Goal: Check status: Check status

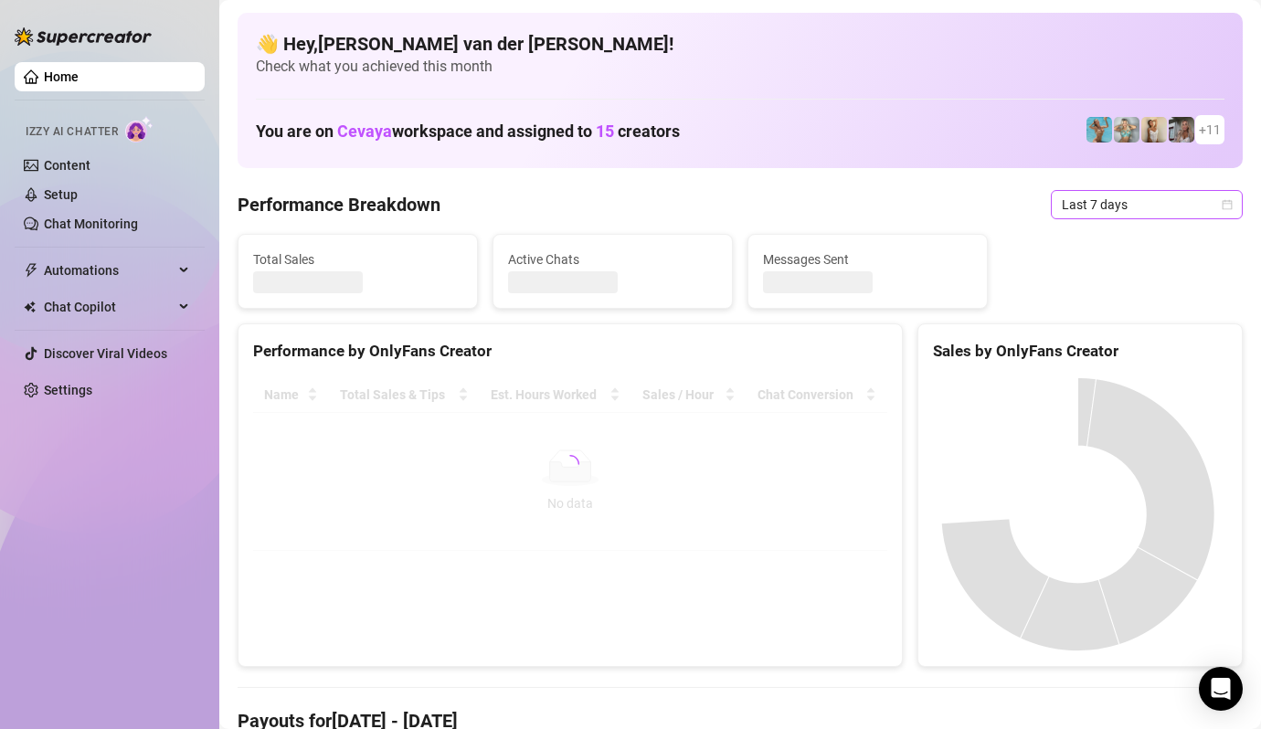
click at [1221, 206] on icon "calendar" at bounding box center [1226, 204] width 11 height 11
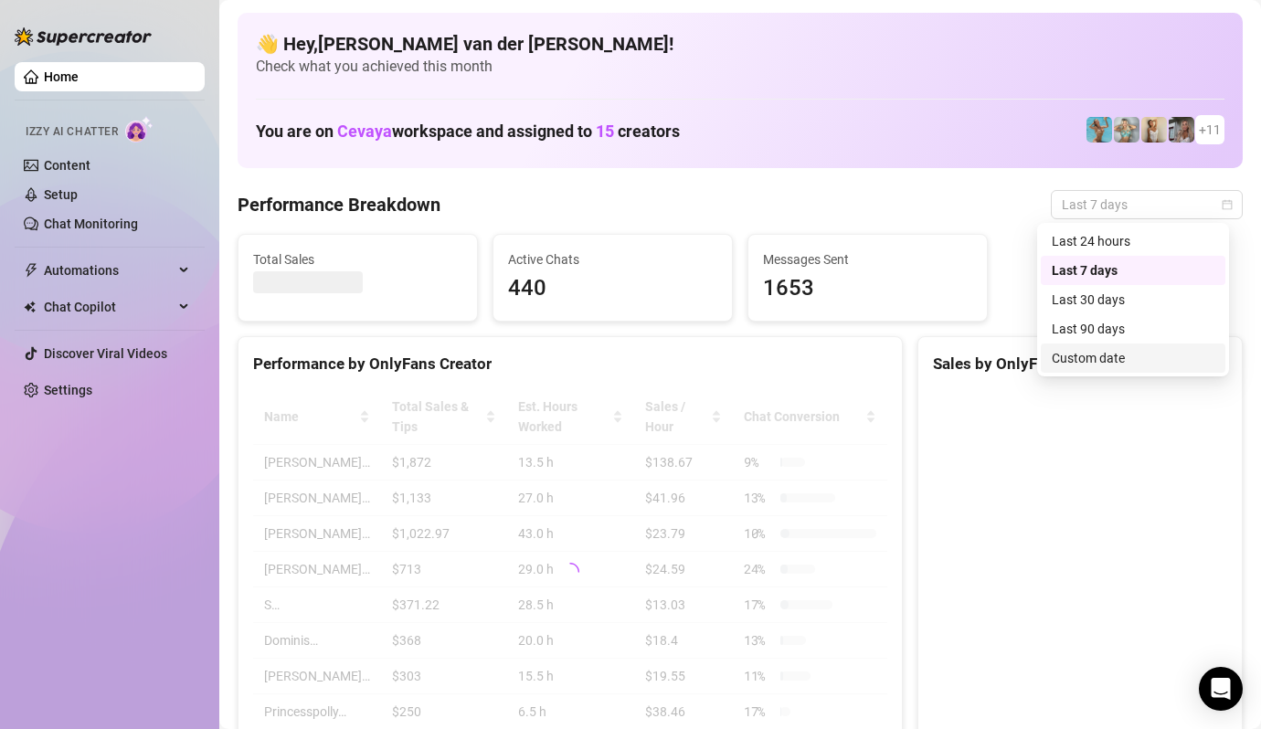
click at [1185, 354] on div "Custom date" at bounding box center [1132, 358] width 163 height 20
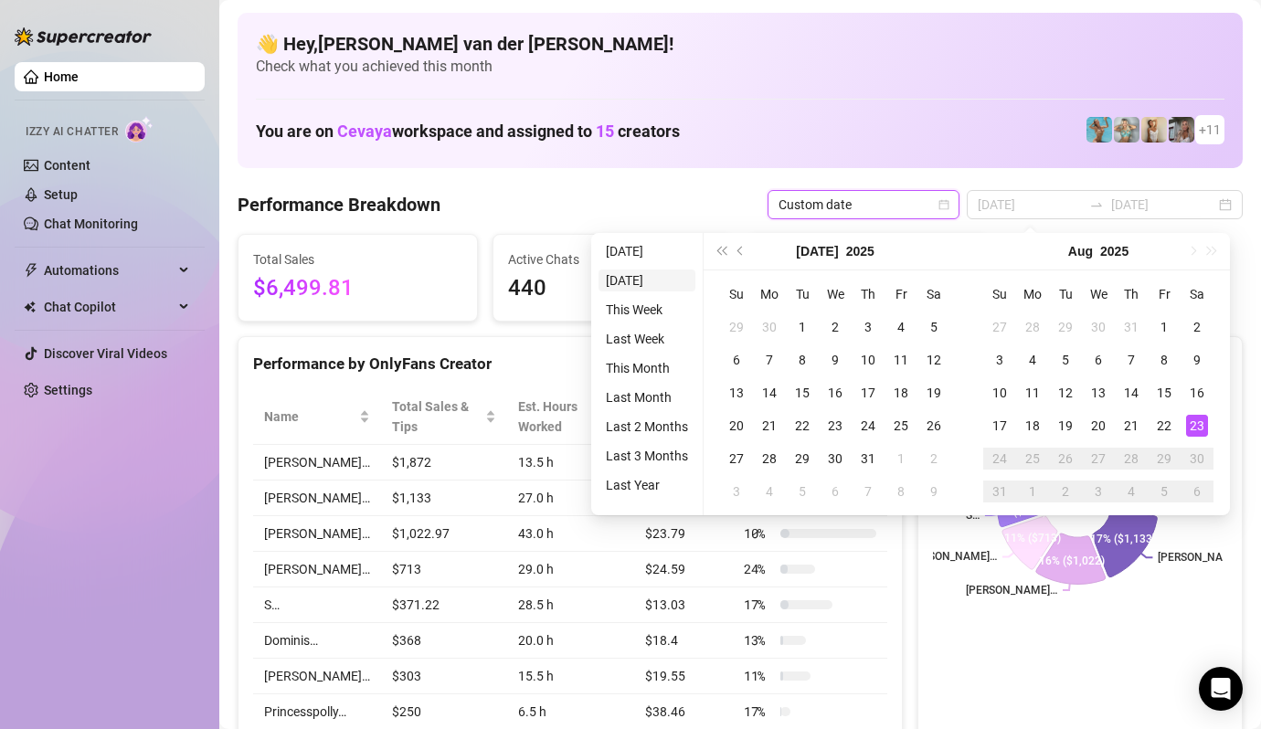
type input "[DATE]"
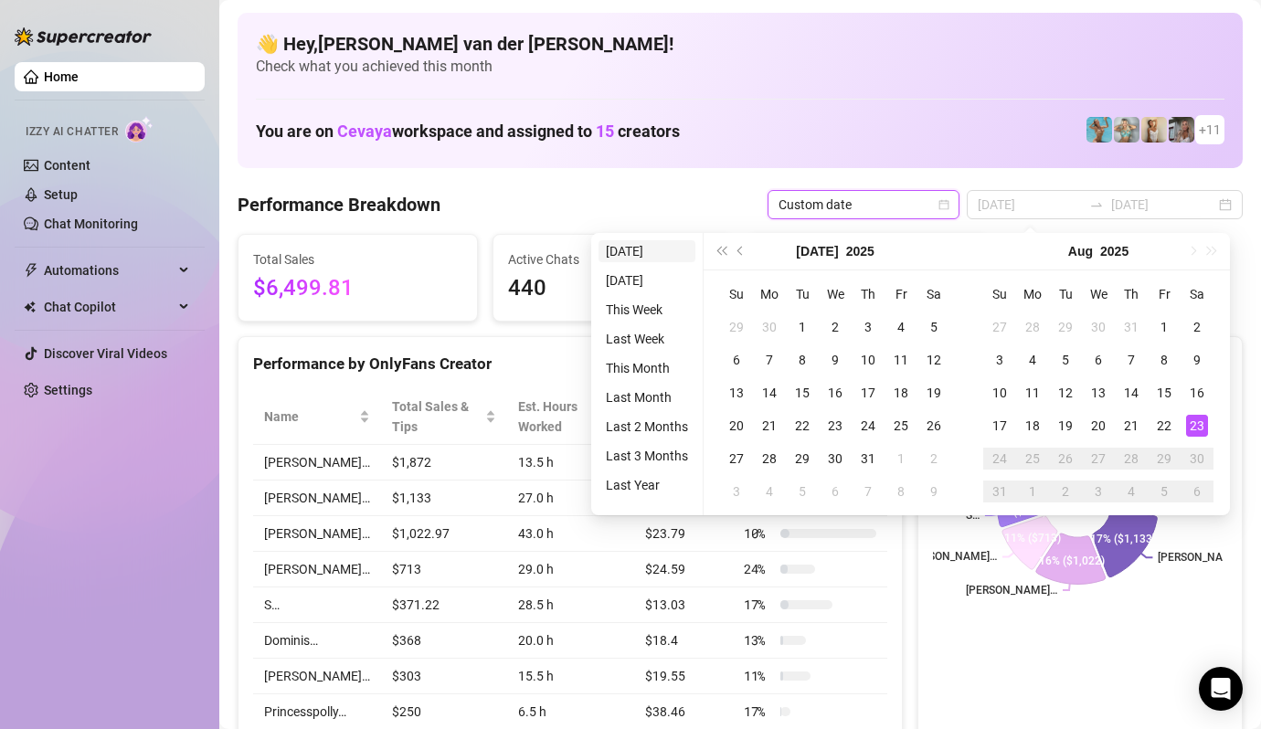
click at [644, 249] on li "[DATE]" at bounding box center [646, 251] width 97 height 22
type input "[DATE]"
